Goal: Task Accomplishment & Management: Use online tool/utility

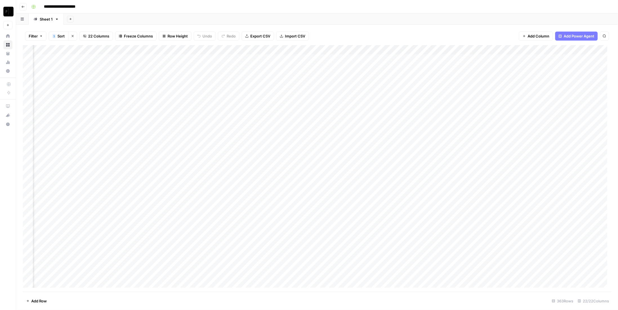
scroll to position [0, 729]
click at [304, 49] on div "Add Column" at bounding box center [317, 168] width 589 height 246
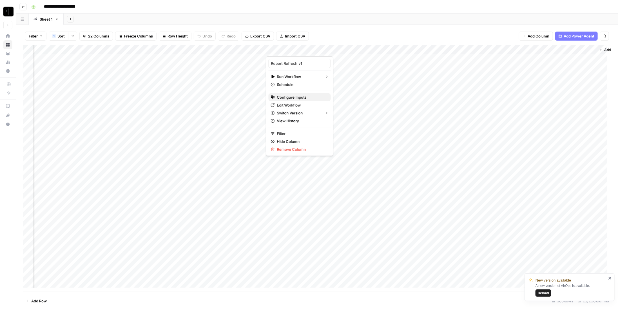
click at [298, 96] on span "Configure Inputs" at bounding box center [301, 97] width 49 height 6
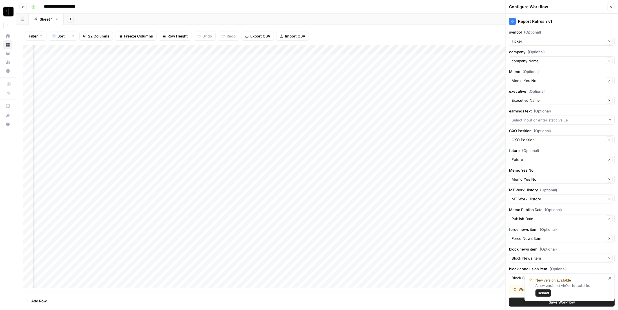
scroll to position [0, 831]
click at [582, 160] on input "future (Optional)" at bounding box center [558, 160] width 93 height 6
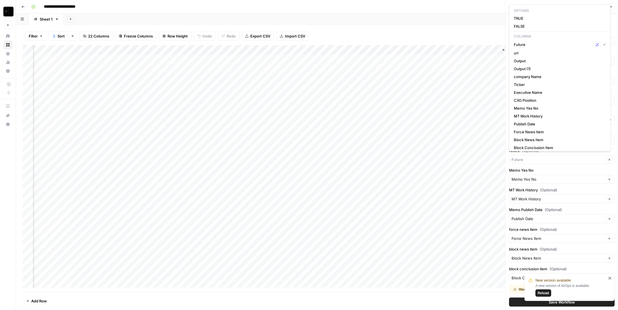
type input "Future"
click at [611, 167] on label "Memo Yes No" at bounding box center [562, 170] width 106 height 6
click at [604, 176] on input "Memo Yes No" at bounding box center [558, 179] width 93 height 6
type input "Memo Yes No"
click at [612, 183] on div "Report Refresh v1 symbol (Optional) Ticker Clear company (Optional) company Nam…" at bounding box center [562, 162] width 112 height 296
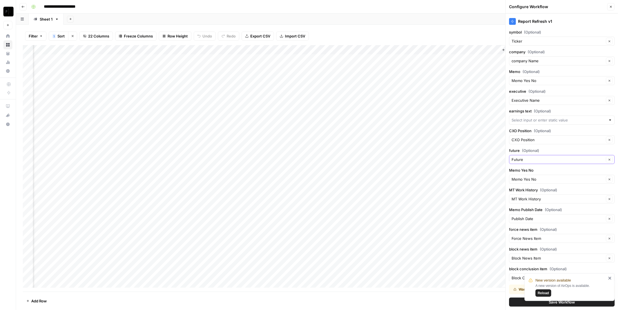
click at [609, 159] on icon "button" at bounding box center [610, 160] width 2 height 2
click at [316, 166] on div "Add Column" at bounding box center [317, 168] width 589 height 246
click at [374, 24] on div "Add Sheet" at bounding box center [341, 19] width 555 height 11
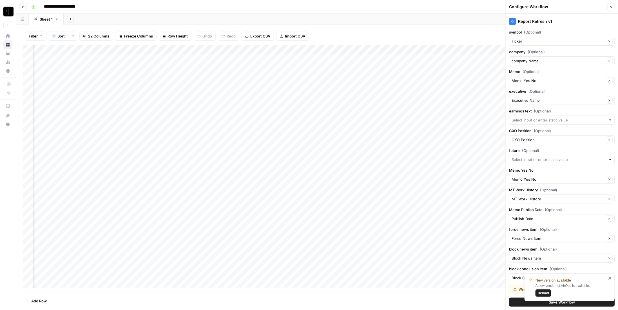
scroll to position [0, 831]
click at [306, 50] on div "Add Column" at bounding box center [317, 168] width 589 height 246
click at [302, 99] on span "Configure Inputs" at bounding box center [301, 97] width 49 height 6
click at [547, 160] on input "future (Optional)" at bounding box center [558, 160] width 93 height 6
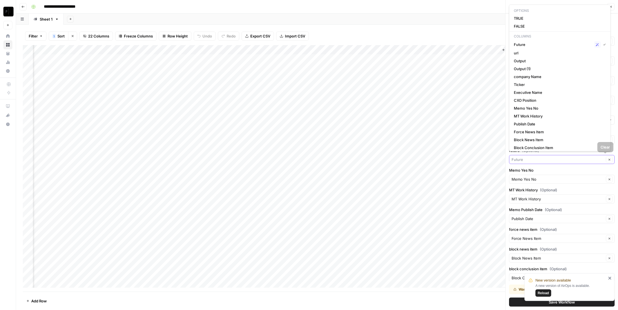
click at [608, 158] on icon "button" at bounding box center [609, 159] width 3 height 3
click at [611, 166] on div "Report Refresh v1 symbol (Optional) Ticker Clear company (Optional) company Nam…" at bounding box center [562, 162] width 112 height 296
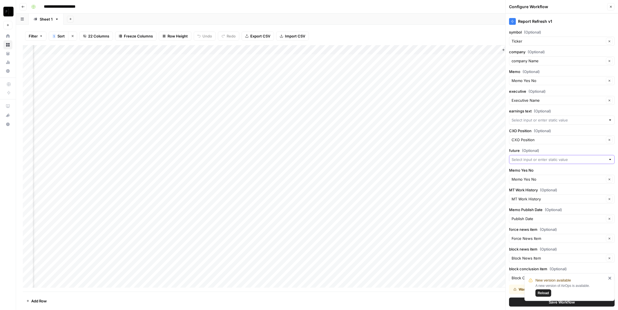
click at [611, 6] on icon "button" at bounding box center [611, 7] width 2 height 2
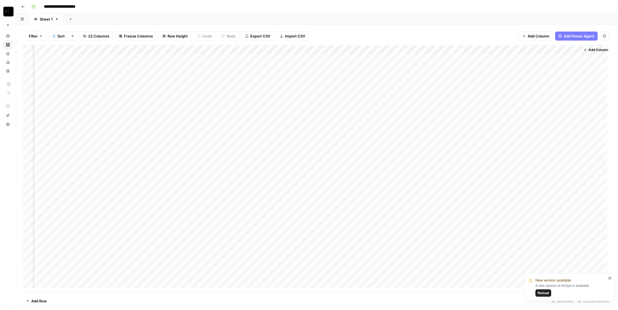
click at [500, 49] on div "Add Column" at bounding box center [317, 168] width 589 height 246
click at [487, 99] on span "Configure Inputs" at bounding box center [483, 97] width 49 height 6
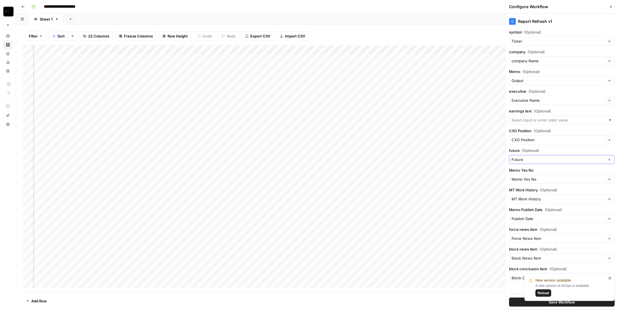
click at [610, 158] on icon "button" at bounding box center [609, 159] width 3 height 3
click at [609, 159] on button "Clear" at bounding box center [609, 159] width 7 height 7
click at [609, 158] on icon "button" at bounding box center [609, 159] width 3 height 3
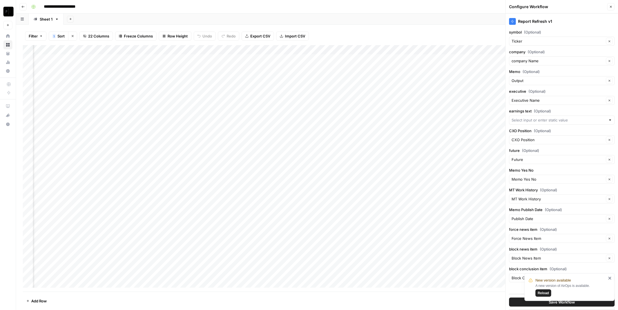
click at [610, 278] on icon "close" at bounding box center [610, 278] width 3 height 3
click at [578, 304] on button "Save Workflow" at bounding box center [562, 301] width 106 height 9
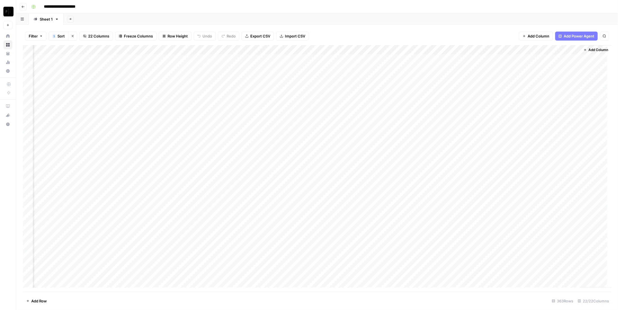
click at [503, 48] on div "Add Column" at bounding box center [317, 168] width 589 height 246
click at [501, 49] on div at bounding box center [480, 50] width 64 height 11
click at [485, 99] on span "Configure Inputs" at bounding box center [483, 97] width 49 height 6
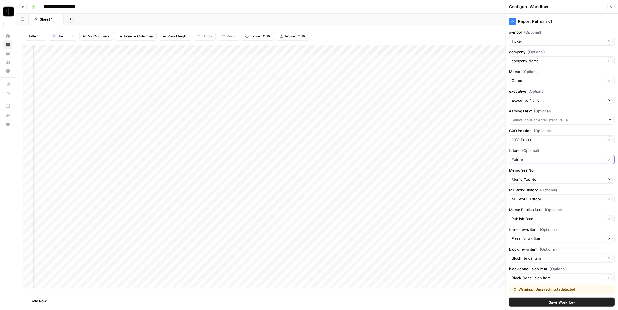
click at [607, 159] on button "Clear" at bounding box center [609, 159] width 7 height 7
click at [554, 302] on span "Save Workflow" at bounding box center [562, 302] width 26 height 6
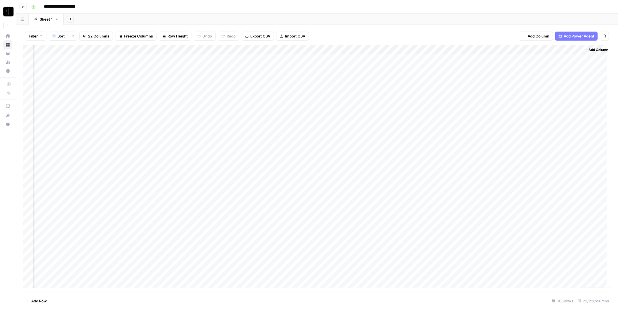
click at [563, 51] on div "Add Column" at bounding box center [317, 168] width 589 height 246
click at [541, 98] on span "Configure Inputs" at bounding box center [547, 97] width 49 height 6
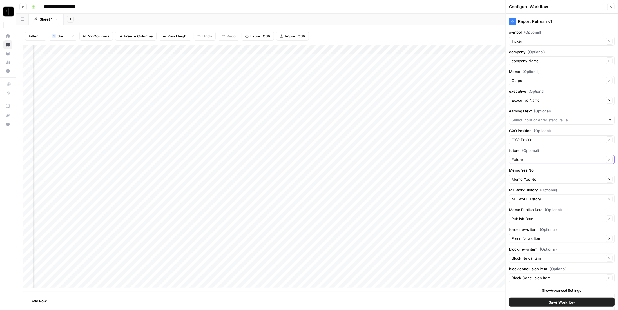
click at [610, 158] on icon "button" at bounding box center [609, 159] width 3 height 3
click at [609, 158] on icon "button" at bounding box center [609, 159] width 3 height 3
click at [580, 302] on button "Save Workflow" at bounding box center [562, 301] width 106 height 9
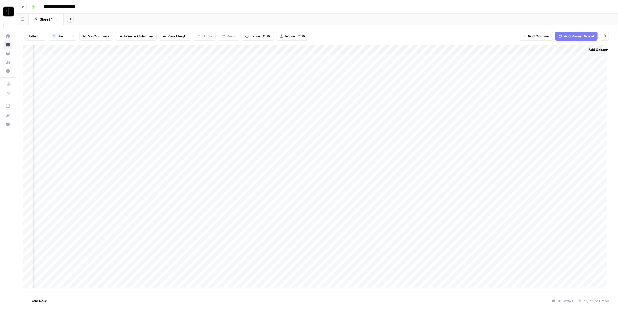
click at [562, 51] on div "Add Column" at bounding box center [317, 168] width 589 height 246
click at [544, 95] on span "Configure Inputs" at bounding box center [547, 97] width 49 height 6
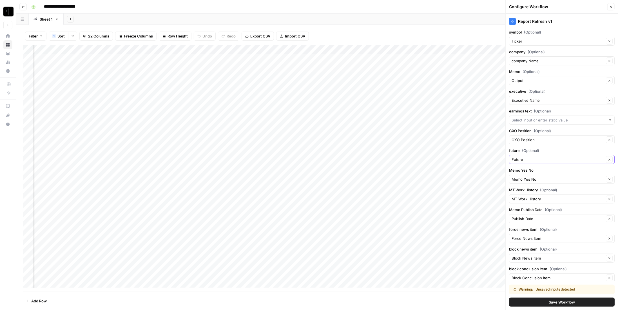
click at [608, 159] on icon "button" at bounding box center [609, 159] width 3 height 3
click at [566, 306] on button "Save Workflow" at bounding box center [562, 301] width 106 height 9
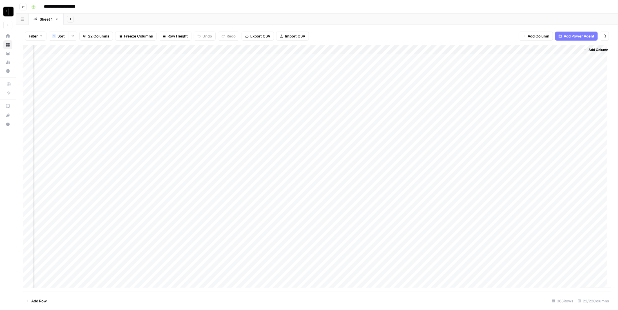
click at [284, 50] on div "Add Column" at bounding box center [317, 168] width 589 height 246
click at [274, 106] on span "Edit Workflow" at bounding box center [281, 105] width 49 height 6
click at [285, 52] on div "Add Column" at bounding box center [317, 168] width 589 height 246
click at [281, 97] on span "Configure Inputs" at bounding box center [281, 97] width 49 height 6
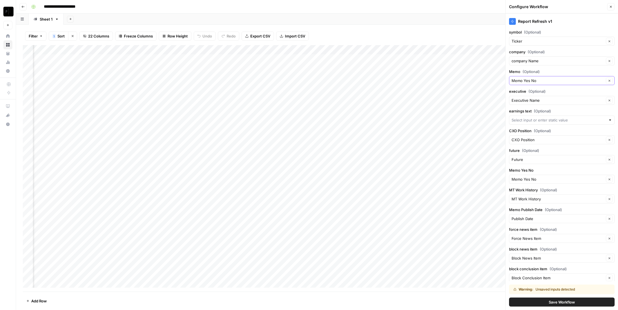
click at [544, 79] on input "Memo Yes No" at bounding box center [558, 81] width 93 height 6
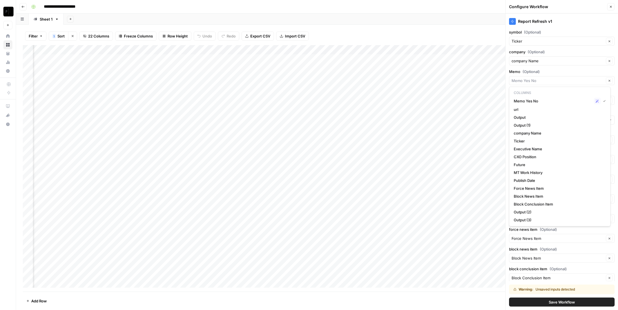
type input "Memo Yes No"
click at [433, 295] on footer "Add Row 363 Rows 22/22 Columns" at bounding box center [317, 300] width 589 height 18
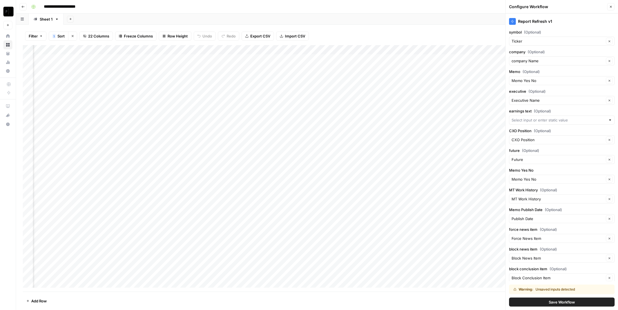
scroll to position [0, 0]
click at [149, 51] on div "Add Column" at bounding box center [317, 168] width 589 height 246
click at [151, 63] on input "Output" at bounding box center [167, 64] width 57 height 6
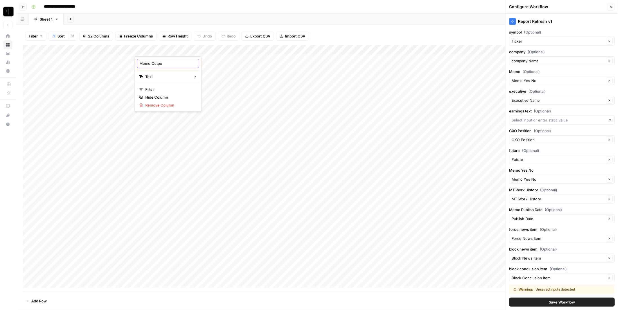
type input "Memo Output"
click at [340, 33] on div "Filter 1 Sort Clear sorts 22 Columns Freeze Columns Row Height Undo Redo Export…" at bounding box center [317, 36] width 589 height 18
click at [152, 50] on div "Add Column" at bounding box center [317, 168] width 589 height 246
click at [156, 61] on input "Output" at bounding box center [167, 64] width 57 height 6
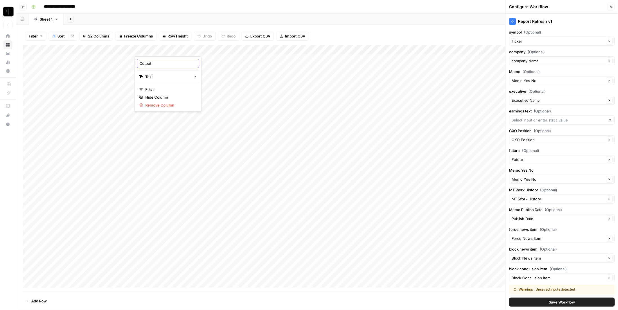
click at [156, 61] on input "Output" at bounding box center [167, 64] width 57 height 6
type input "Memo Output"
click at [613, 9] on button "Close" at bounding box center [610, 6] width 7 height 7
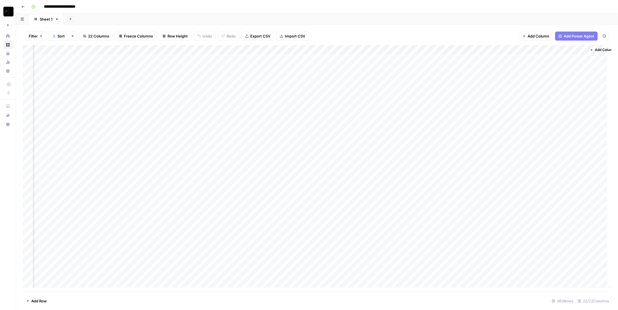
click at [296, 51] on div "Add Column" at bounding box center [317, 168] width 589 height 246
click at [293, 105] on span "Edit Workflow" at bounding box center [292, 105] width 49 height 6
click at [297, 49] on div "Add Column" at bounding box center [317, 168] width 589 height 246
click at [289, 98] on span "Configure Inputs" at bounding box center [292, 97] width 49 height 6
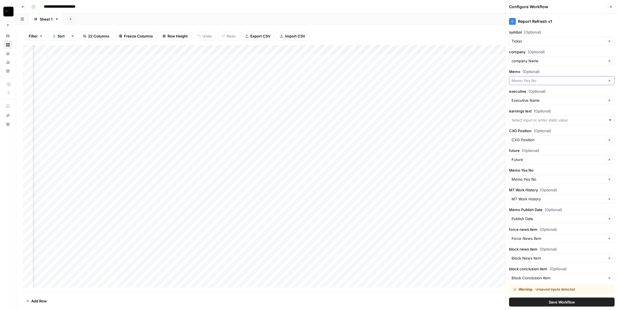
click at [537, 79] on input "Memo (Optional)" at bounding box center [558, 81] width 93 height 6
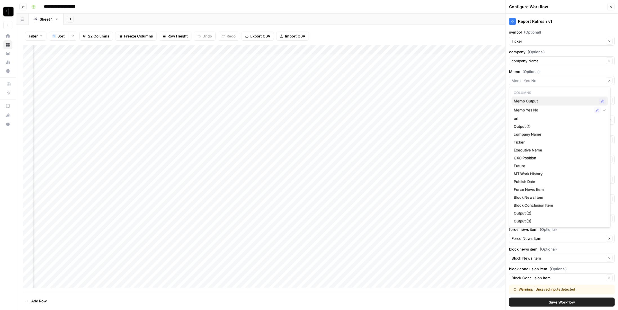
click at [544, 104] on div "Memo Output Possible Match" at bounding box center [560, 100] width 92 height 7
type input "Memo Output"
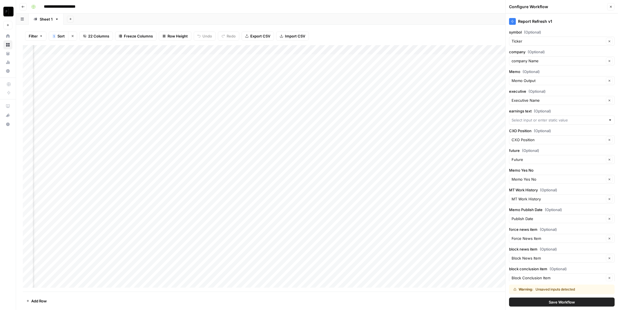
scroll to position [11, 0]
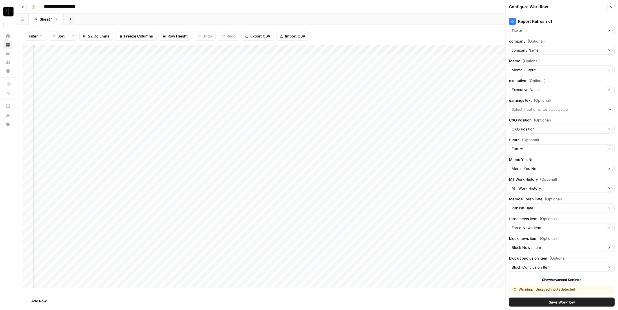
click at [535, 302] on button "Save Workflow" at bounding box center [562, 301] width 106 height 9
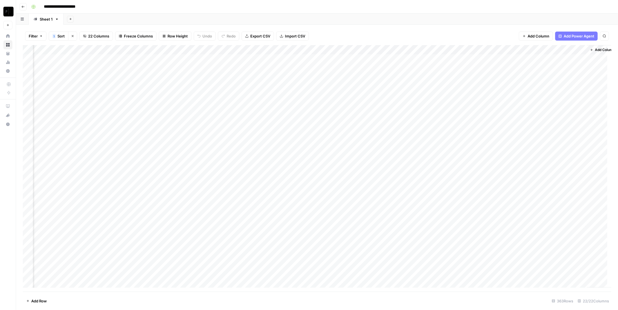
click at [398, 50] on div "Add Column" at bounding box center [317, 168] width 589 height 246
click at [398, 97] on span "Configure Inputs" at bounding box center [393, 97] width 49 height 6
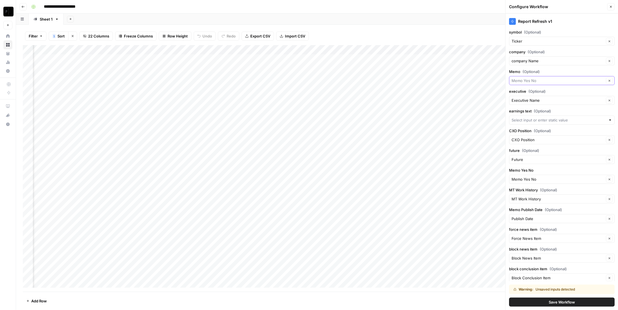
click at [546, 79] on input "Memo (Optional)" at bounding box center [558, 81] width 93 height 6
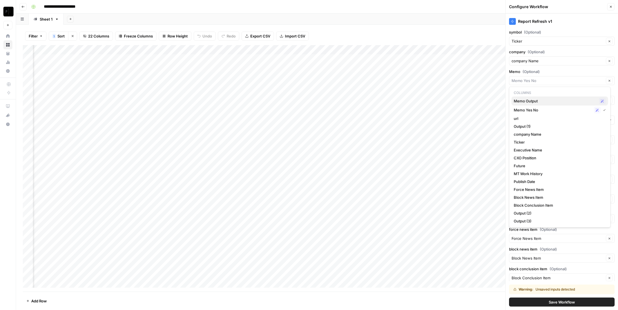
click at [546, 103] on span "Memo Output" at bounding box center [555, 101] width 83 height 6
type input "Memo Output"
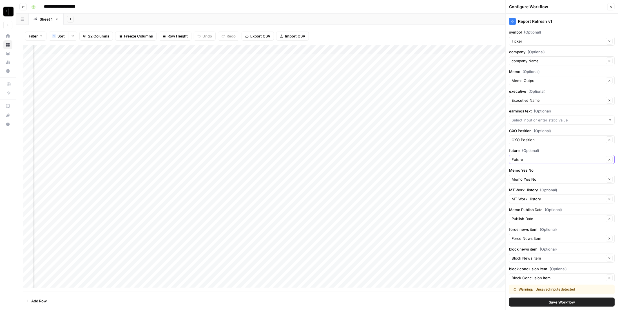
click at [606, 160] on button "Clear" at bounding box center [609, 159] width 7 height 7
click at [569, 303] on span "Save Workflow" at bounding box center [562, 302] width 26 height 6
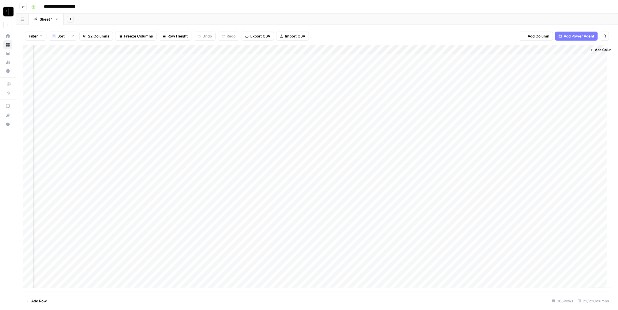
click at [294, 52] on div "Add Column" at bounding box center [317, 168] width 589 height 246
click at [291, 97] on span "Configure Inputs" at bounding box center [292, 97] width 49 height 6
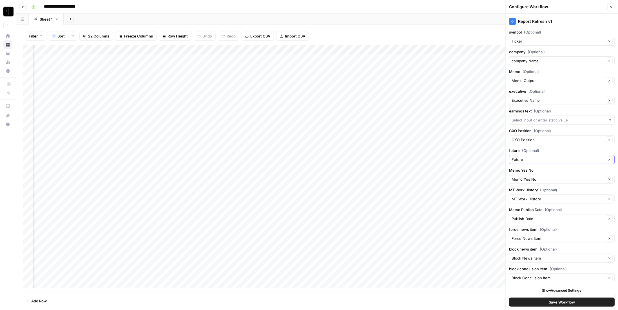
click at [610, 159] on button "Clear" at bounding box center [609, 159] width 7 height 7
click at [609, 158] on icon "button" at bounding box center [609, 159] width 3 height 3
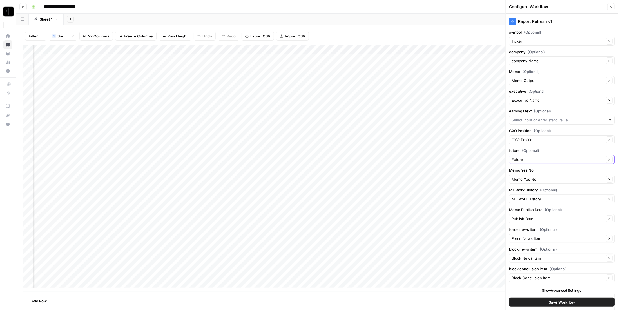
click at [609, 158] on icon "button" at bounding box center [609, 159] width 3 height 3
click at [597, 158] on input "future (Optional)" at bounding box center [558, 160] width 93 height 6
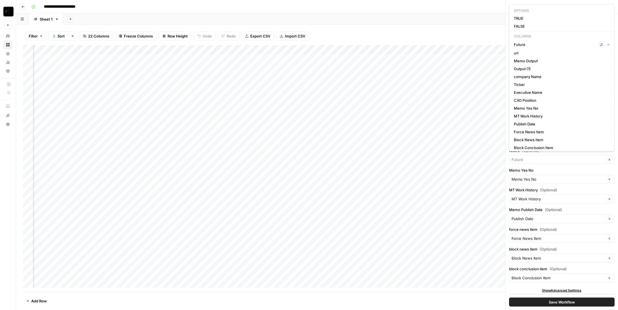
type input "Future"
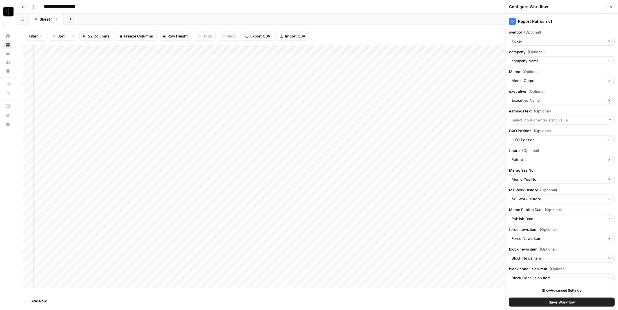
click at [608, 167] on label "Memo Yes No" at bounding box center [562, 170] width 106 height 6
click at [604, 176] on input "Memo Yes No" at bounding box center [558, 179] width 93 height 6
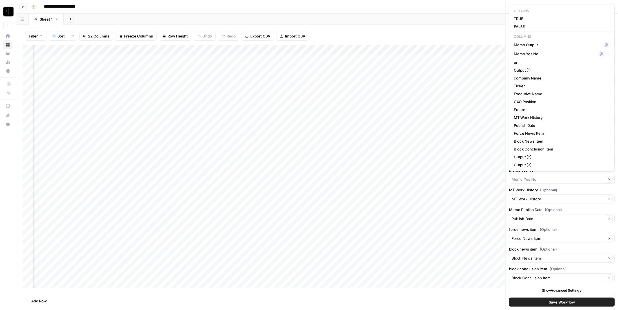
type input "Memo Yes No"
click at [613, 188] on label "MT Work History (Optional)" at bounding box center [562, 190] width 106 height 6
click at [604, 196] on input "MT Work History" at bounding box center [558, 199] width 93 height 6
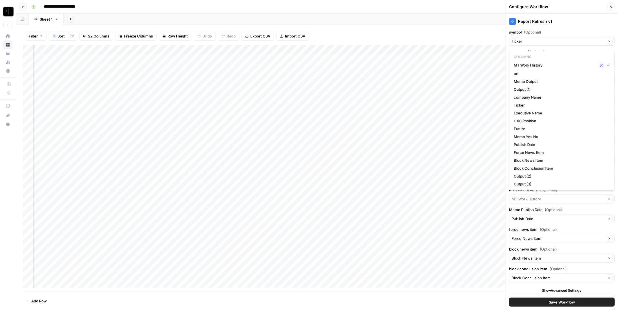
type input "MT Work History"
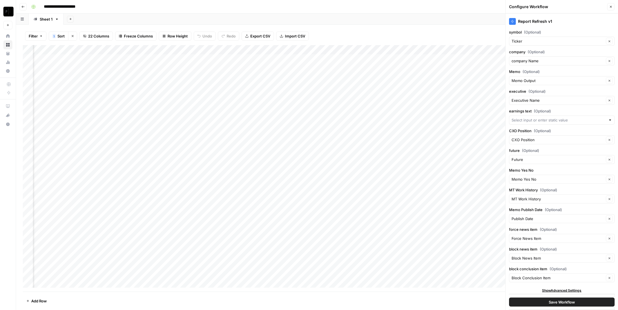
click at [551, 25] on div "Report Refresh v1" at bounding box center [562, 20] width 106 height 12
click at [610, 156] on button "Clear" at bounding box center [609, 159] width 7 height 7
click at [578, 303] on button "Save Workflow" at bounding box center [562, 301] width 106 height 9
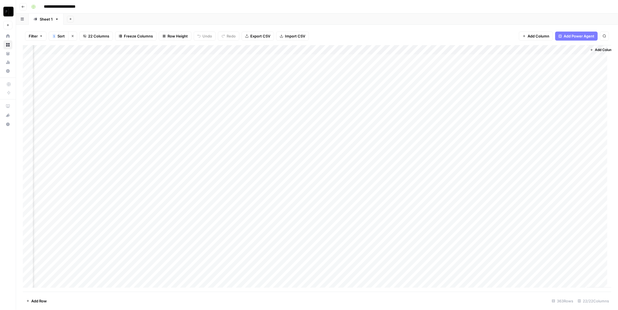
click at [296, 49] on div "Add Column" at bounding box center [317, 168] width 589 height 246
click at [286, 95] on span "Configure Inputs" at bounding box center [292, 97] width 49 height 6
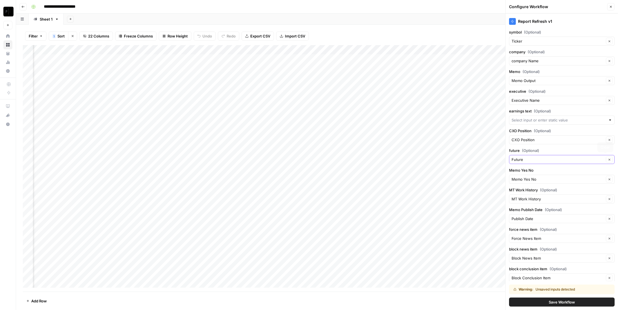
click at [608, 158] on icon "button" at bounding box center [609, 159] width 3 height 3
click at [582, 300] on button "Save Workflow" at bounding box center [562, 301] width 106 height 9
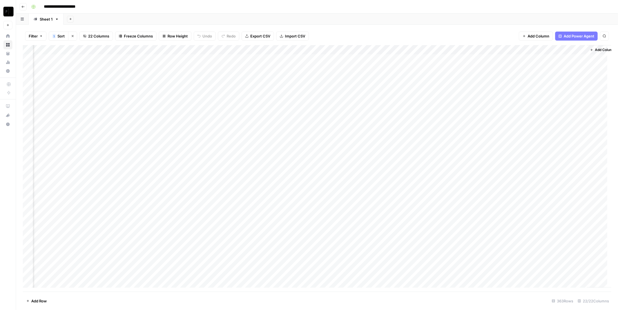
click at [399, 49] on div "Add Column" at bounding box center [317, 168] width 589 height 246
click at [389, 97] on span "Configure Inputs" at bounding box center [393, 97] width 49 height 6
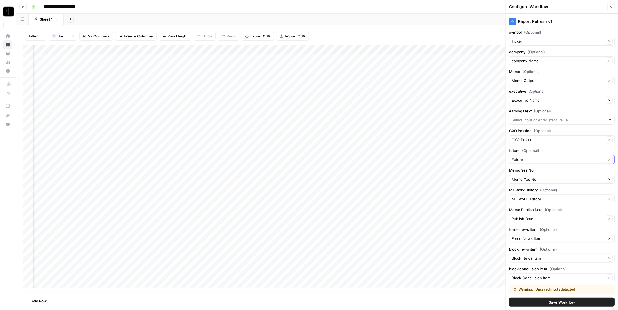
click at [608, 159] on icon "button" at bounding box center [609, 159] width 3 height 3
click at [574, 303] on button "Save Workflow" at bounding box center [562, 301] width 106 height 9
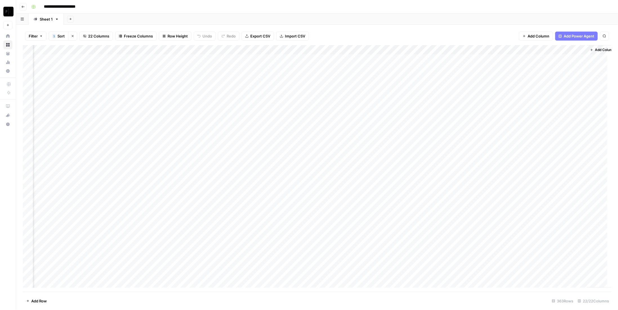
click at [509, 50] on div "Add Column" at bounding box center [317, 168] width 589 height 246
click at [505, 95] on span "Configure Inputs" at bounding box center [494, 97] width 49 height 6
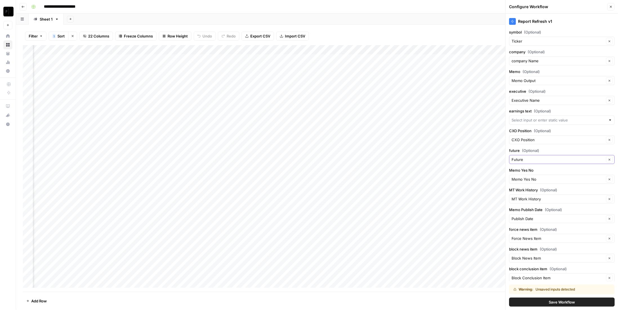
click at [608, 158] on icon "button" at bounding box center [609, 159] width 3 height 3
click at [578, 302] on button "Save Workflow" at bounding box center [562, 301] width 106 height 9
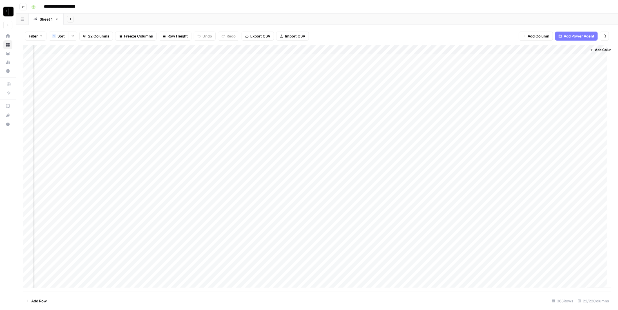
click at [576, 50] on div "Add Column" at bounding box center [317, 168] width 589 height 246
click at [550, 98] on span "Configure Inputs" at bounding box center [558, 97] width 49 height 6
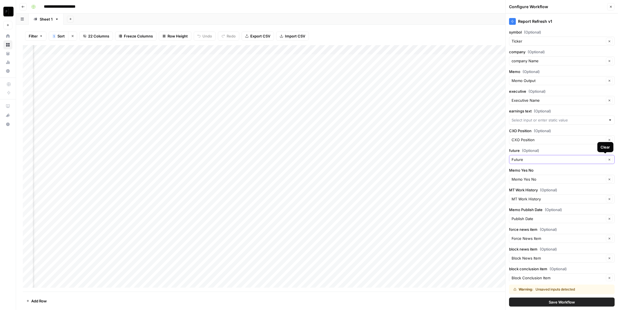
click at [608, 158] on icon "button" at bounding box center [609, 159] width 3 height 3
click at [565, 301] on span "Save Workflow" at bounding box center [562, 302] width 26 height 6
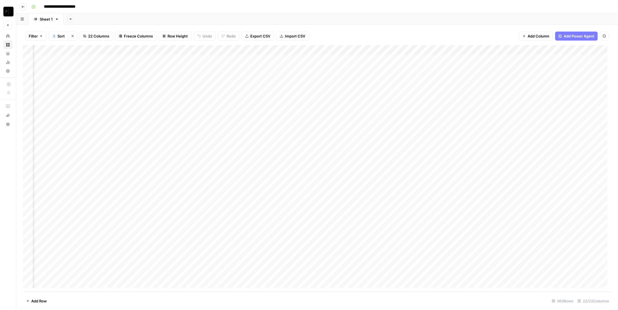
scroll to position [0, 411]
click at [259, 61] on div "Add Column" at bounding box center [317, 168] width 589 height 246
click at [257, 59] on div "Add Column" at bounding box center [317, 168] width 589 height 246
type textarea "*****"
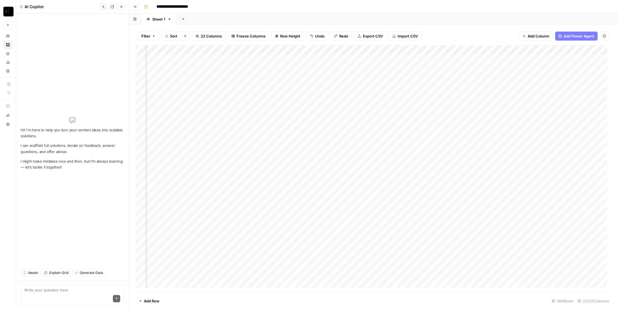
drag, startPoint x: 120, startPoint y: 8, endPoint x: 124, endPoint y: 10, distance: 4.9
click at [120, 8] on button "Close" at bounding box center [121, 6] width 7 height 7
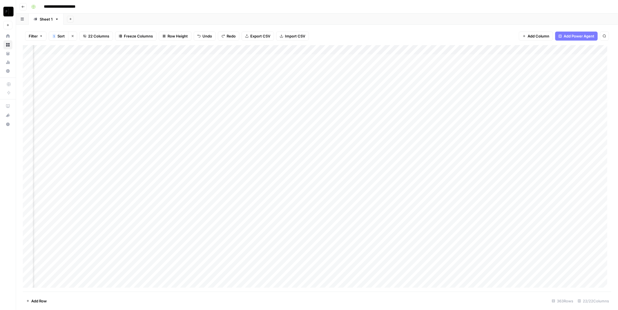
click at [274, 51] on div "Add Column" at bounding box center [317, 168] width 589 height 246
click at [256, 92] on button "Sort Ascending" at bounding box center [261, 89] width 62 height 8
click at [256, 128] on div "Add Column" at bounding box center [317, 168] width 589 height 246
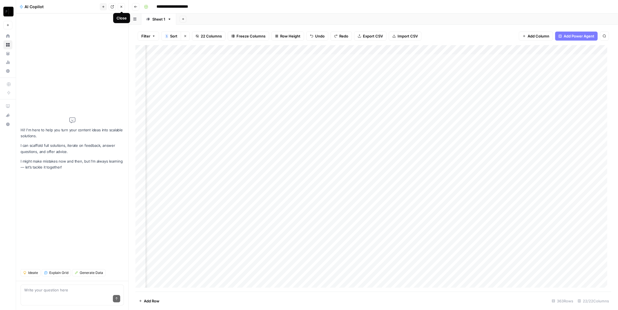
click at [123, 8] on button "Close" at bounding box center [121, 6] width 7 height 7
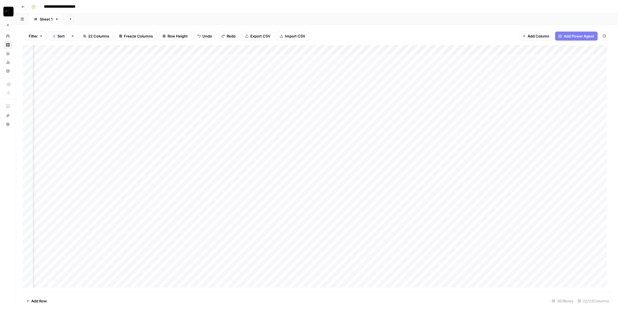
click at [270, 50] on div "Add Column" at bounding box center [317, 168] width 589 height 246
click at [266, 86] on span "Sort Ascending" at bounding box center [260, 89] width 44 height 6
click at [326, 50] on div "Add Column" at bounding box center [317, 168] width 589 height 246
click at [307, 89] on span "Sort Ascending" at bounding box center [313, 89] width 49 height 6
click at [259, 118] on div "Add Column" at bounding box center [317, 168] width 589 height 246
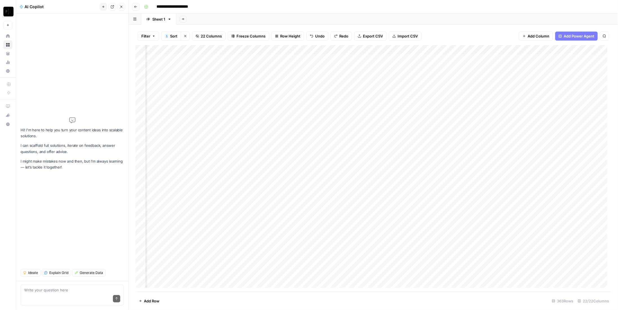
click at [124, 8] on button "Close" at bounding box center [121, 6] width 7 height 7
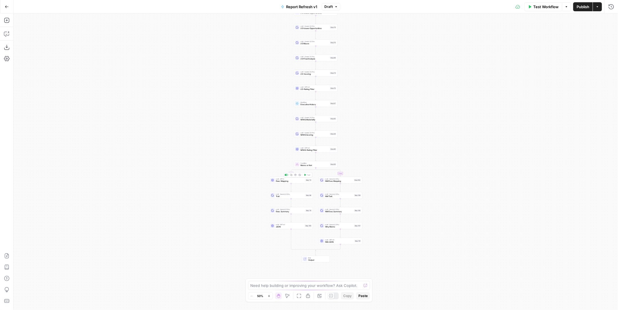
click at [295, 182] on span "Exec Mapping" at bounding box center [290, 181] width 28 height 3
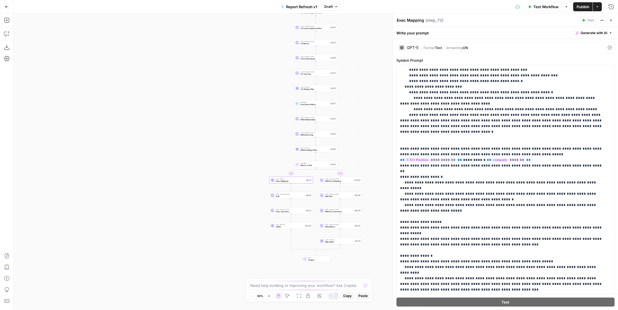
scroll to position [174, 0]
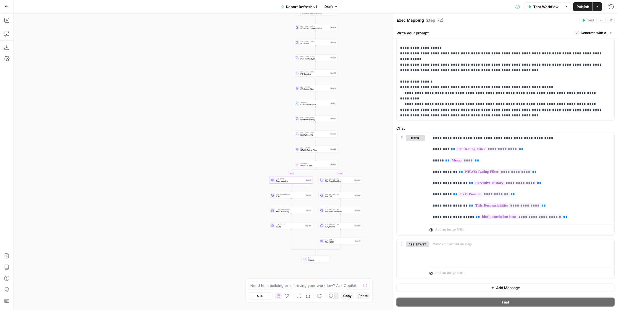
click at [613, 21] on button "Close" at bounding box center [610, 20] width 7 height 7
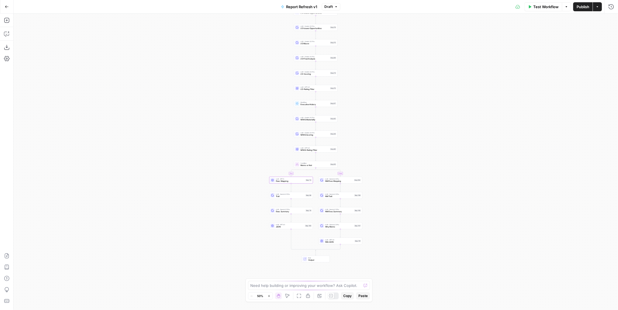
click at [8, 6] on icon "button" at bounding box center [7, 7] width 4 height 4
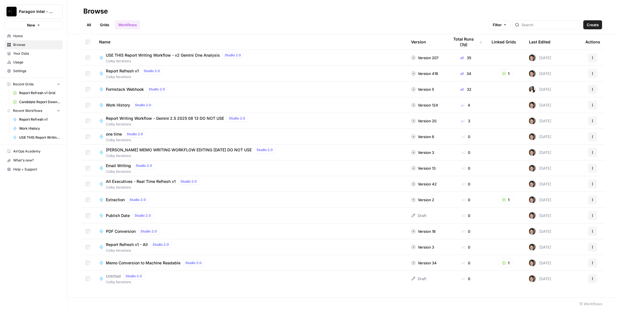
click at [130, 72] on span "Report Refresh v1" at bounding box center [122, 71] width 33 height 6
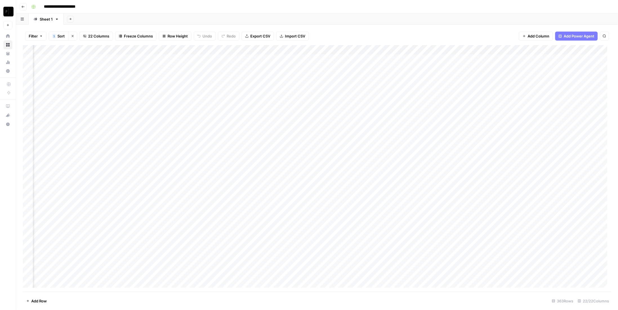
scroll to position [0, 342]
click at [317, 96] on div "Add Column" at bounding box center [317, 168] width 589 height 246
click at [440, 50] on div "Add Column" at bounding box center [317, 168] width 589 height 246
click at [428, 98] on span "Configure Inputs" at bounding box center [435, 97] width 49 height 6
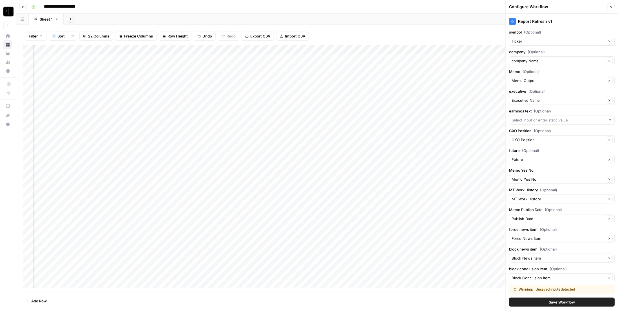
click at [613, 7] on button "Close" at bounding box center [610, 6] width 7 height 7
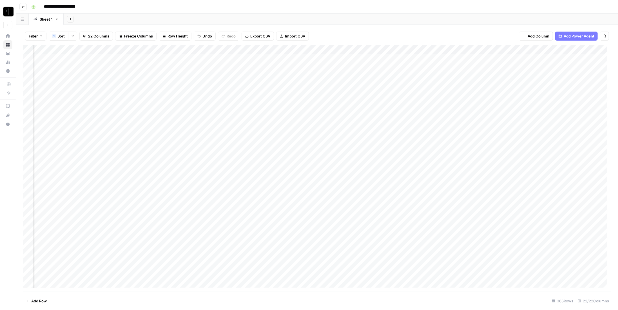
click at [448, 50] on div "Add Column" at bounding box center [317, 168] width 589 height 246
click at [442, 35] on div "Filter 1 Sort Clear sorts 22 Columns Freeze Columns Row Height Undo Redo Export…" at bounding box center [317, 36] width 589 height 18
click at [446, 48] on div "Add Column" at bounding box center [317, 168] width 589 height 246
click at [446, 29] on div "Filter 1 Sort Clear sorts 22 Columns Freeze Columns Row Height Undo Redo Export…" at bounding box center [317, 36] width 589 height 18
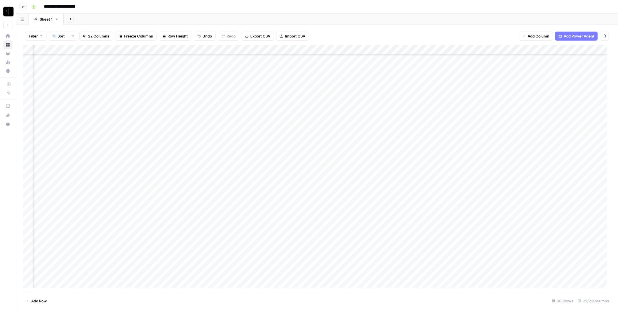
click at [29, 168] on div "Add Column" at bounding box center [317, 168] width 589 height 246
click at [27, 184] on div "Add Column" at bounding box center [317, 168] width 589 height 246
click at [28, 179] on div "Add Column" at bounding box center [317, 168] width 589 height 246
click at [28, 199] on div "Add Column" at bounding box center [317, 168] width 589 height 246
click at [27, 206] on div "Add Column" at bounding box center [317, 168] width 589 height 246
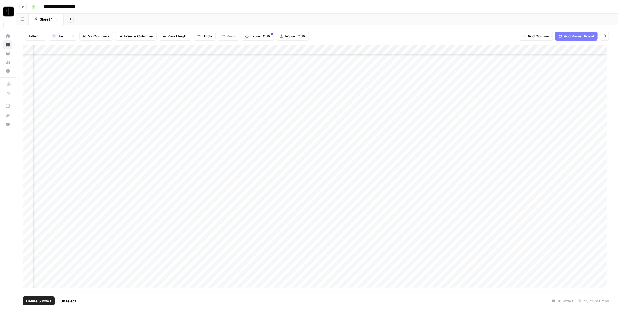
click at [27, 213] on div "Add Column" at bounding box center [317, 168] width 589 height 246
click at [27, 224] on div "Add Column" at bounding box center [317, 168] width 589 height 246
click at [29, 233] on div "Add Column" at bounding box center [317, 168] width 589 height 246
click at [28, 242] on div "Add Column" at bounding box center [317, 168] width 589 height 246
click at [26, 252] on div "Add Column" at bounding box center [317, 168] width 589 height 246
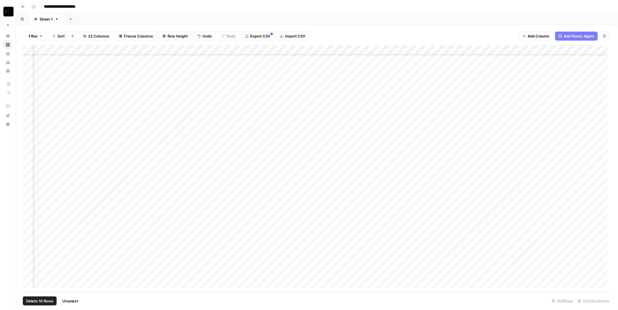
click at [27, 259] on div "Add Column" at bounding box center [317, 168] width 589 height 246
click at [26, 272] on div "Add Column" at bounding box center [317, 168] width 589 height 246
click at [27, 281] on div "Add Column" at bounding box center [317, 168] width 589 height 246
click at [30, 67] on div "Add Column" at bounding box center [317, 168] width 589 height 246
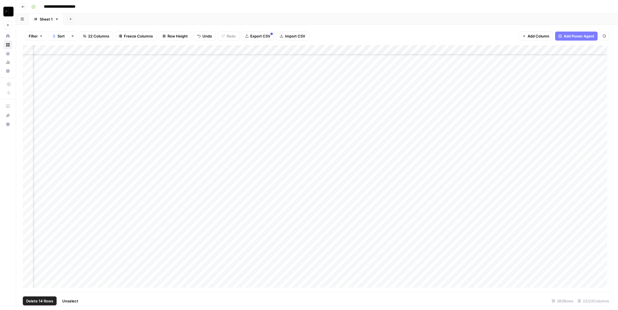
click at [29, 75] on div "Add Column" at bounding box center [317, 168] width 589 height 246
click at [28, 86] on div "Add Column" at bounding box center [317, 168] width 589 height 246
click at [26, 97] on div "Add Column" at bounding box center [317, 168] width 589 height 246
click at [28, 104] on div "Add Column" at bounding box center [317, 168] width 589 height 246
click at [30, 113] on div "Add Column" at bounding box center [317, 168] width 589 height 246
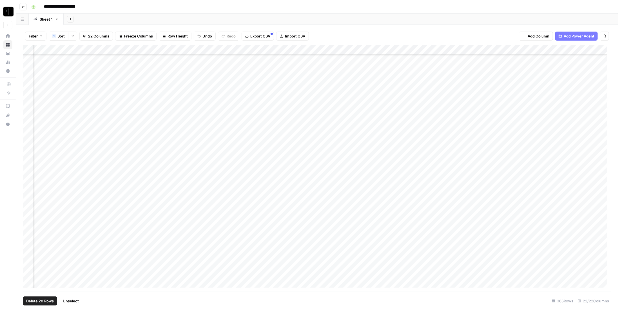
drag, startPoint x: 29, startPoint y: 121, endPoint x: 28, endPoint y: 125, distance: 3.7
click at [28, 122] on div "Add Column" at bounding box center [317, 168] width 589 height 246
drag, startPoint x: 26, startPoint y: 132, endPoint x: 26, endPoint y: 138, distance: 5.6
click at [26, 133] on div "Add Column" at bounding box center [317, 168] width 589 height 246
drag, startPoint x: 26, startPoint y: 143, endPoint x: 27, endPoint y: 150, distance: 6.2
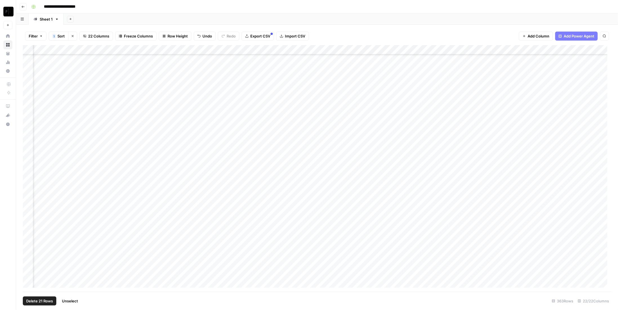
click at [26, 145] on div "Add Column" at bounding box center [317, 168] width 589 height 246
click at [27, 156] on div "Add Column" at bounding box center [317, 168] width 589 height 246
click at [28, 165] on div "Add Column" at bounding box center [317, 168] width 589 height 246
click at [27, 173] on div "Add Column" at bounding box center [317, 168] width 589 height 246
click at [28, 181] on div "Add Column" at bounding box center [317, 168] width 589 height 246
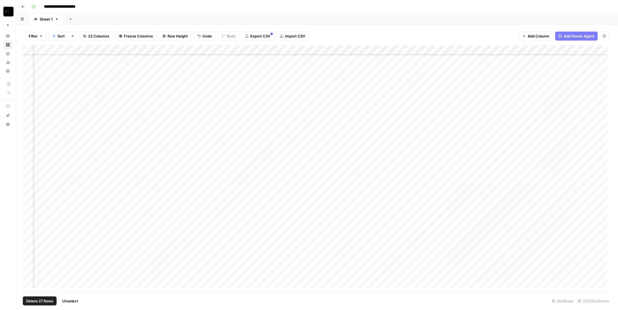
drag, startPoint x: 30, startPoint y: 190, endPoint x: 29, endPoint y: 195, distance: 6.0
click at [30, 191] on div "Add Column" at bounding box center [317, 168] width 589 height 246
drag, startPoint x: 28, startPoint y: 200, endPoint x: 26, endPoint y: 208, distance: 7.7
click at [27, 204] on div "Add Column" at bounding box center [317, 168] width 589 height 246
click at [26, 211] on div "Add Column" at bounding box center [317, 168] width 589 height 246
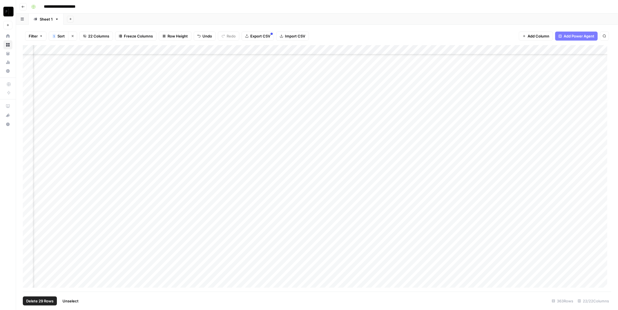
click at [27, 218] on div "Add Column" at bounding box center [317, 168] width 589 height 246
drag, startPoint x: 27, startPoint y: 221, endPoint x: 27, endPoint y: 226, distance: 5.1
click at [27, 223] on div "Add Column" at bounding box center [317, 168] width 589 height 246
click at [27, 232] on div "Add Column" at bounding box center [317, 168] width 589 height 246
click at [27, 222] on div "Add Column" at bounding box center [317, 168] width 589 height 246
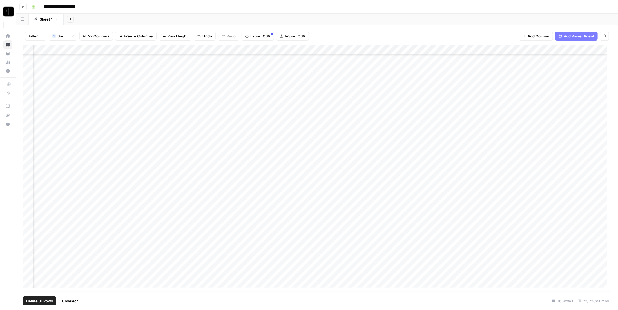
click at [26, 236] on div "Add Column" at bounding box center [317, 168] width 589 height 246
click at [46, 302] on span "Delete 32 Rows" at bounding box center [39, 301] width 27 height 6
click at [293, 64] on span "Delete" at bounding box center [289, 65] width 12 height 6
click at [292, 59] on div "Add Column" at bounding box center [317, 168] width 589 height 246
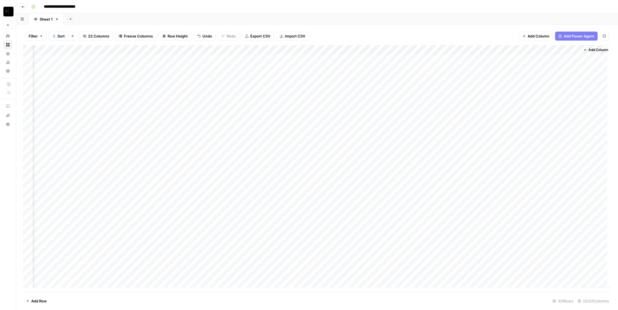
click at [292, 67] on div "Add Column" at bounding box center [317, 168] width 589 height 246
click at [292, 75] on div "Add Column" at bounding box center [317, 168] width 589 height 246
click at [291, 85] on div "Add Column" at bounding box center [317, 168] width 589 height 246
drag, startPoint x: 291, startPoint y: 93, endPoint x: 292, endPoint y: 101, distance: 7.4
click at [291, 93] on div "Add Column" at bounding box center [317, 168] width 589 height 246
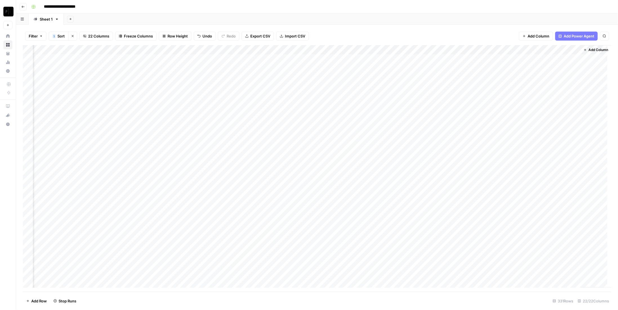
click at [292, 102] on div "Add Column" at bounding box center [317, 168] width 589 height 246
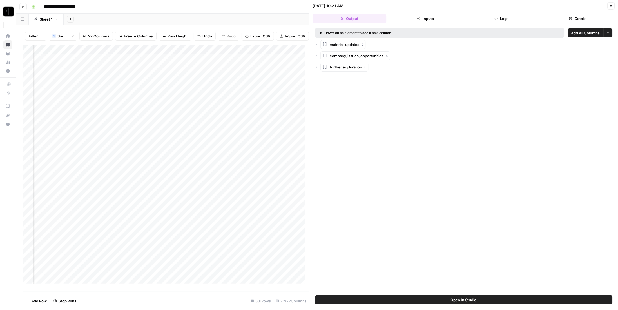
click at [612, 9] on button "Close" at bounding box center [610, 5] width 7 height 7
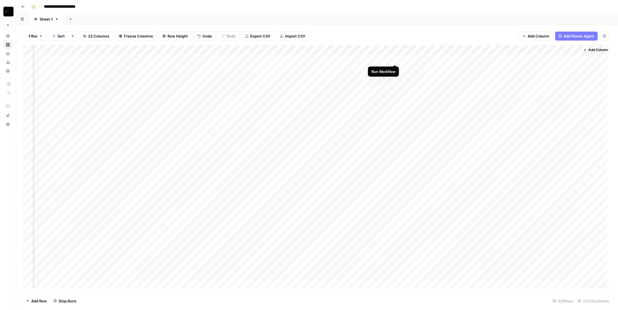
click at [395, 59] on div "Add Column" at bounding box center [317, 168] width 589 height 246
click at [397, 70] on div "Add Column" at bounding box center [317, 168] width 589 height 246
click at [396, 80] on div "Add Column" at bounding box center [317, 168] width 589 height 246
click at [396, 89] on div "Add Column" at bounding box center [317, 168] width 589 height 246
click at [495, 59] on div "Add Column" at bounding box center [317, 168] width 589 height 246
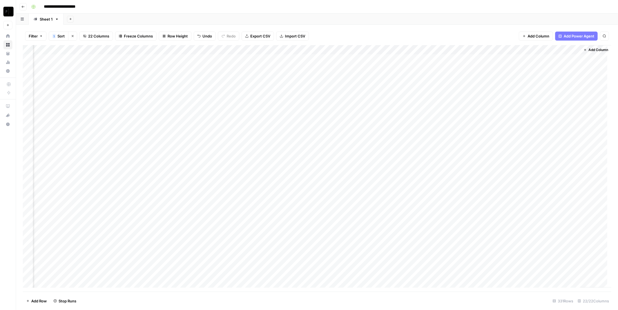
click at [486, 69] on div "Add Column" at bounding box center [317, 168] width 589 height 246
click at [482, 79] on div "Add Column" at bounding box center [317, 168] width 589 height 246
click at [479, 88] on div "Add Column" at bounding box center [317, 168] width 589 height 246
click at [545, 58] on div "Add Column" at bounding box center [317, 168] width 589 height 246
click at [536, 71] on div "Add Column" at bounding box center [317, 168] width 589 height 246
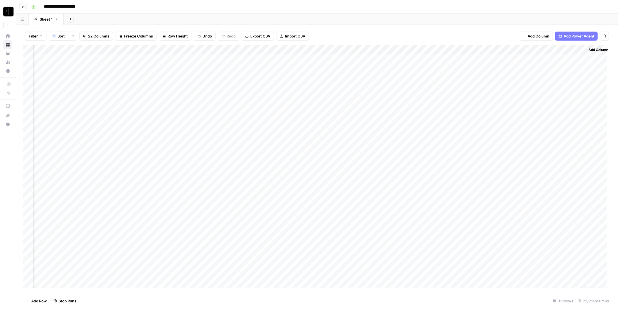
click at [538, 79] on div "Add Column" at bounding box center [317, 168] width 589 height 246
click at [536, 88] on div "Add Column" at bounding box center [317, 168] width 589 height 246
click at [294, 212] on div "Add Column" at bounding box center [317, 168] width 589 height 246
click at [294, 219] on div "Add Column" at bounding box center [317, 168] width 589 height 246
click at [293, 232] on div "Add Column" at bounding box center [317, 168] width 589 height 246
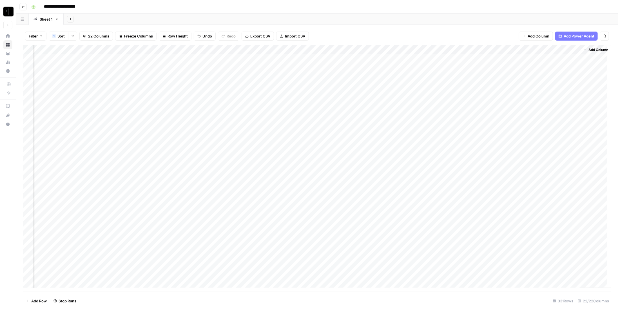
click at [294, 240] on div "Add Column" at bounding box center [317, 168] width 589 height 246
click at [395, 211] on div "Add Column" at bounding box center [317, 168] width 589 height 246
click at [396, 222] on div "Add Column" at bounding box center [317, 168] width 589 height 246
click at [395, 233] on div "Add Column" at bounding box center [317, 168] width 589 height 246
drag, startPoint x: 397, startPoint y: 241, endPoint x: 429, endPoint y: 237, distance: 32.4
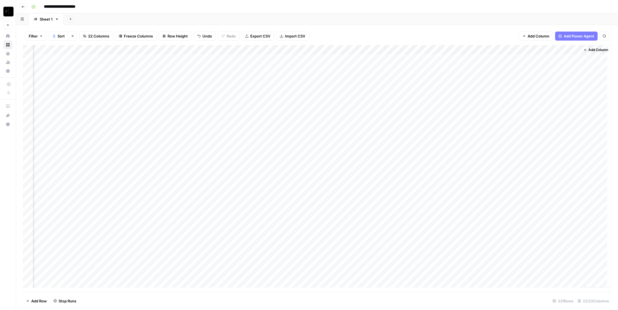
click at [397, 242] on div "Add Column" at bounding box center [317, 168] width 589 height 246
click at [493, 214] on div "Add Column" at bounding box center [317, 168] width 589 height 246
click at [490, 221] on div "Add Column" at bounding box center [317, 168] width 589 height 246
click at [489, 230] on div "Add Column" at bounding box center [317, 168] width 589 height 246
click at [493, 239] on div "Add Column" at bounding box center [317, 168] width 589 height 246
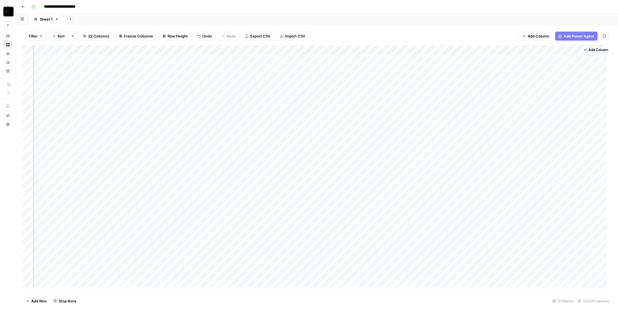
click at [543, 212] on div "Add Column" at bounding box center [317, 168] width 589 height 246
click at [542, 219] on div "Add Column" at bounding box center [317, 168] width 589 height 246
click at [545, 232] on div "Add Column" at bounding box center [317, 168] width 589 height 246
click at [547, 242] on div "Add Column" at bounding box center [317, 168] width 589 height 246
click at [489, 231] on div "Add Column" at bounding box center [317, 168] width 589 height 246
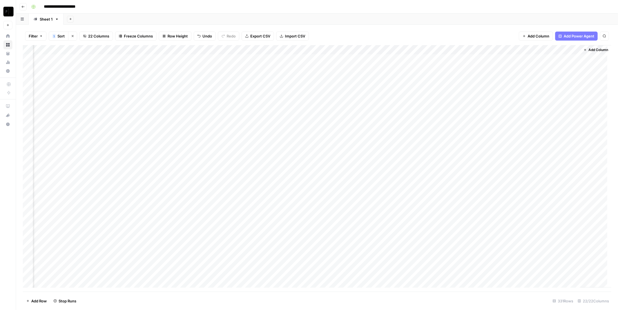
click at [543, 230] on div "Add Column" at bounding box center [317, 168] width 589 height 246
click at [287, 51] on div "Add Column" at bounding box center [317, 168] width 589 height 246
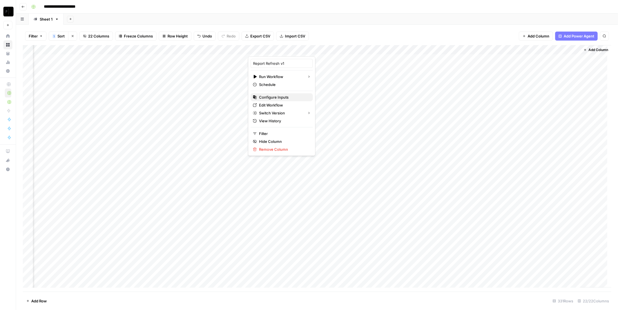
click at [277, 97] on span "Configure Inputs" at bounding box center [283, 97] width 49 height 6
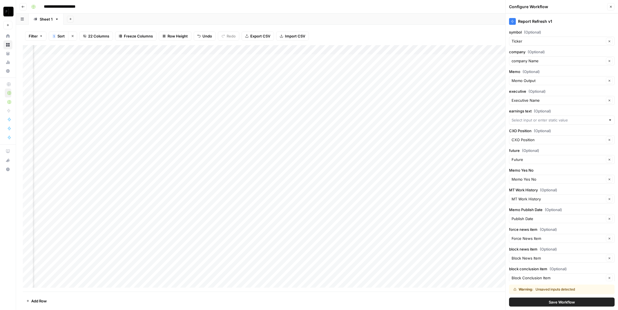
click at [611, 4] on button "Close" at bounding box center [610, 6] width 7 height 7
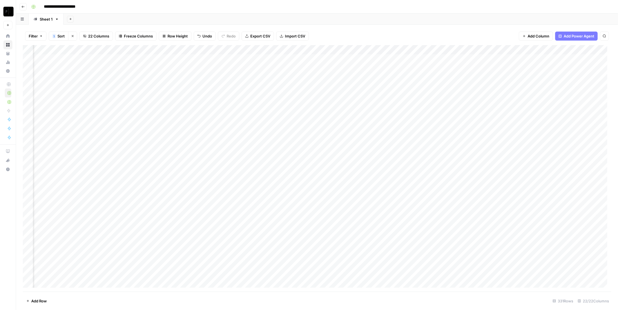
scroll to position [0, 664]
click at [369, 51] on div "Add Column" at bounding box center [317, 168] width 589 height 246
click at [364, 99] on span "Configure Inputs" at bounding box center [366, 97] width 49 height 6
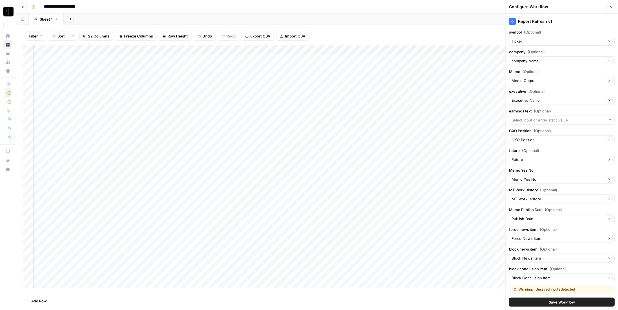
click at [562, 304] on span "Save Workflow" at bounding box center [562, 302] width 26 height 6
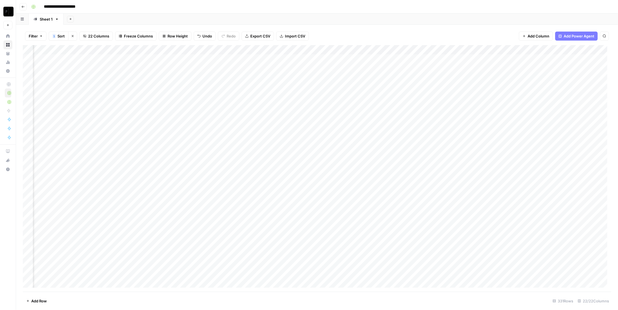
click at [472, 50] on div "Add Column" at bounding box center [317, 168] width 589 height 246
click at [469, 98] on span "Configure Inputs" at bounding box center [468, 97] width 49 height 6
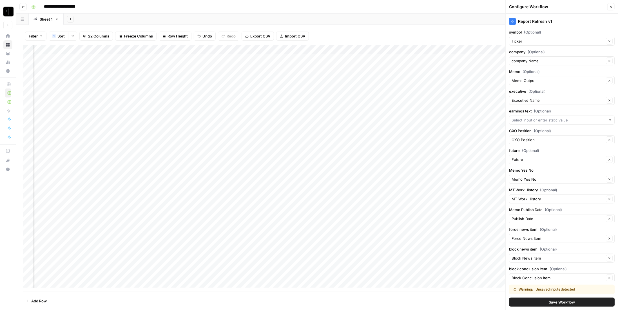
click at [569, 300] on span "Save Workflow" at bounding box center [562, 302] width 26 height 6
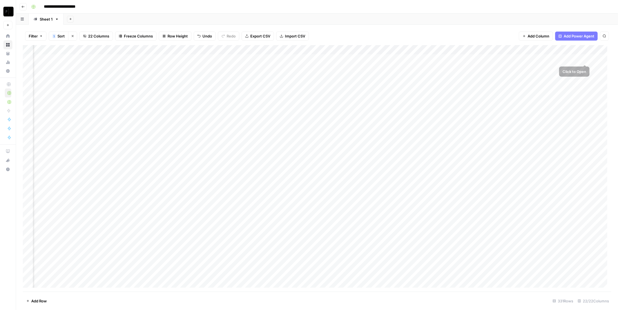
click at [585, 50] on div "Add Column" at bounding box center [317, 168] width 589 height 246
click at [566, 94] on span "Configure Inputs" at bounding box center [569, 97] width 49 height 6
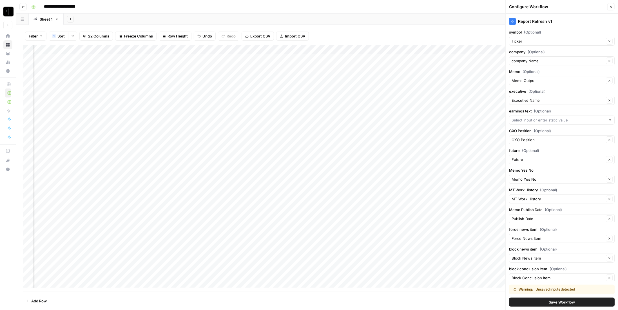
click at [571, 299] on button "Save Workflow" at bounding box center [562, 301] width 106 height 9
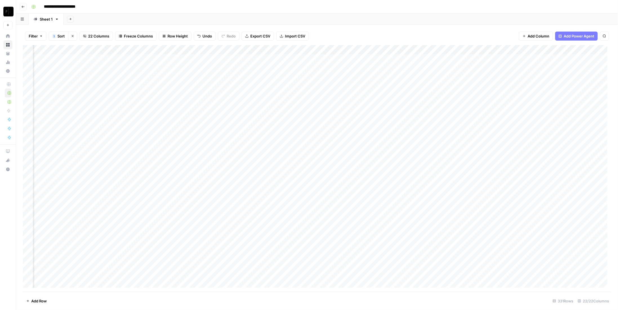
scroll to position [0, 750]
click at [565, 51] on div "Add Column" at bounding box center [317, 168] width 589 height 246
click at [548, 95] on span "Configure Inputs" at bounding box center [547, 97] width 49 height 6
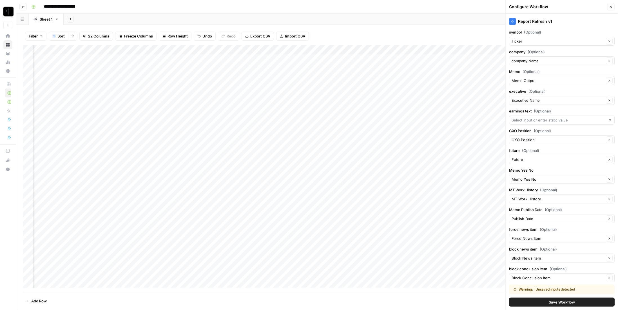
click at [571, 302] on span "Save Workflow" at bounding box center [562, 302] width 26 height 6
